Goal: Task Accomplishment & Management: Use online tool/utility

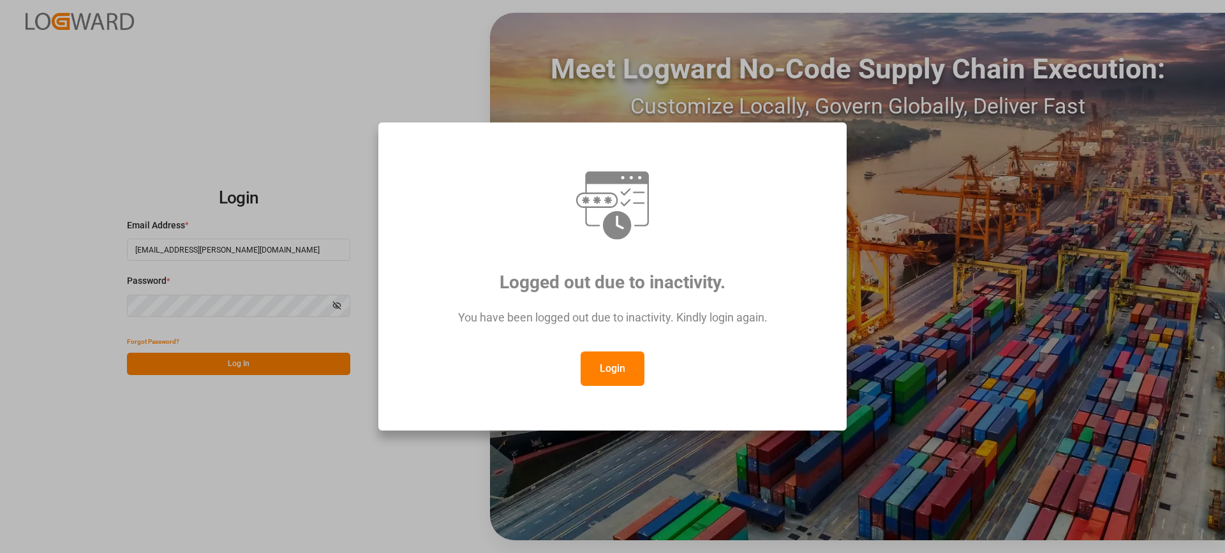
click at [639, 374] on button "Login" at bounding box center [613, 369] width 64 height 34
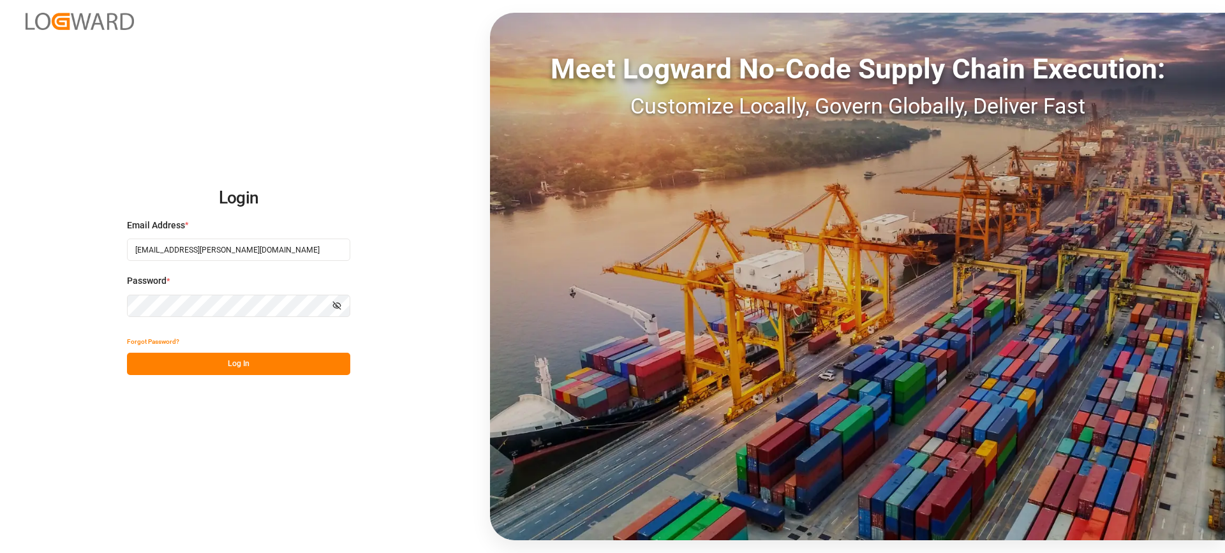
click at [264, 360] on button "Log In" at bounding box center [238, 364] width 223 height 22
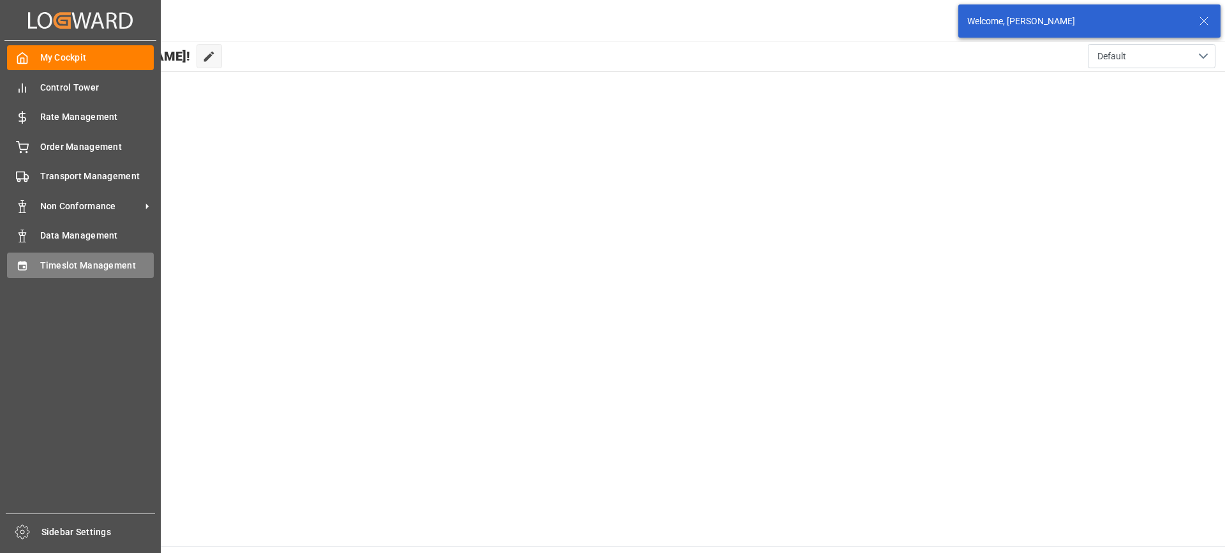
click at [90, 265] on span "Timeslot Management" at bounding box center [97, 265] width 114 height 13
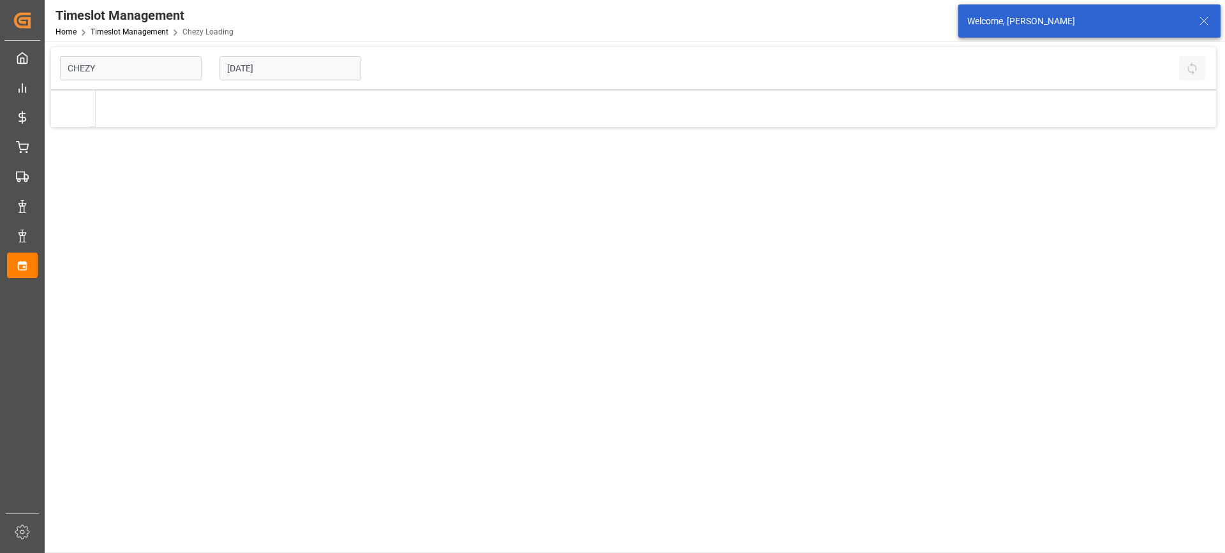
type input "Chezy Loading"
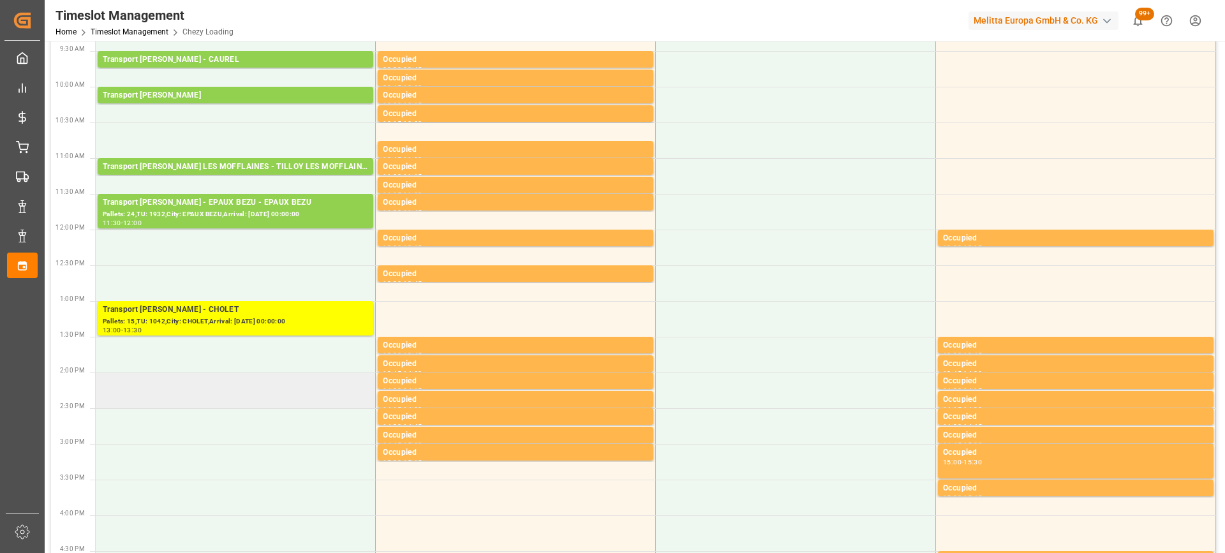
scroll to position [64, 0]
